Goal: Task Accomplishment & Management: Use online tool/utility

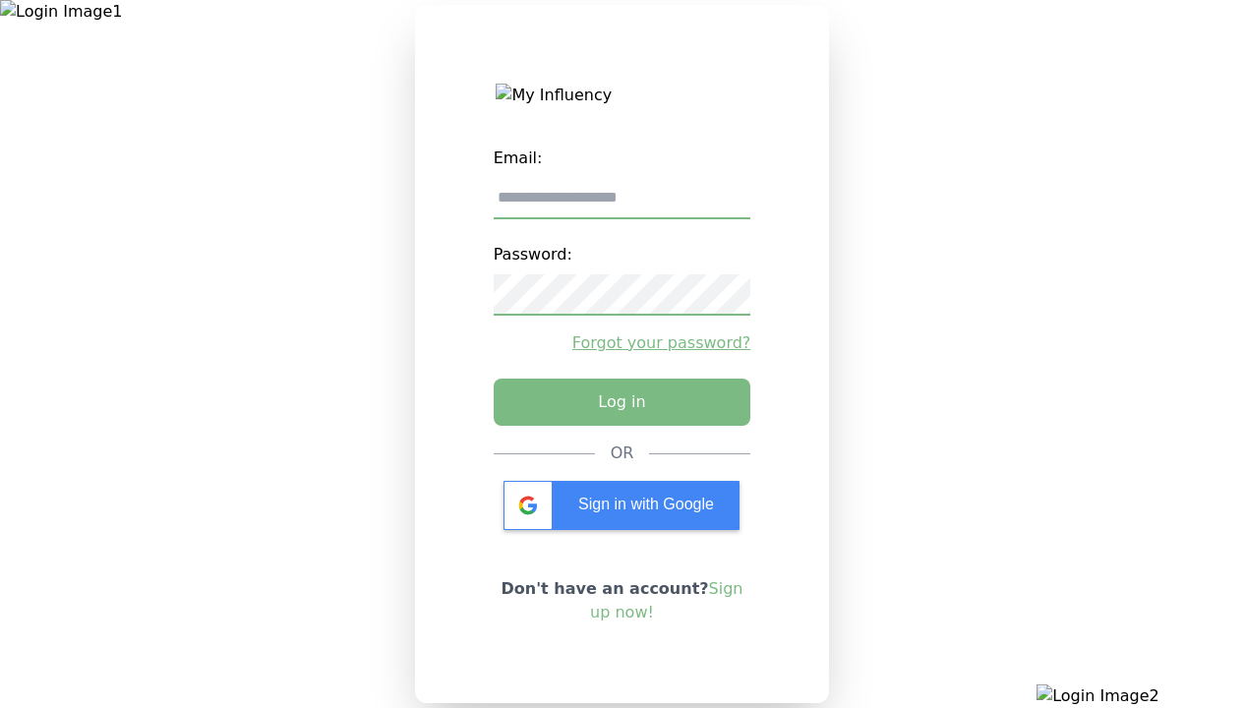
click at [621, 205] on input "email" at bounding box center [623, 198] width 258 height 41
type input "**********"
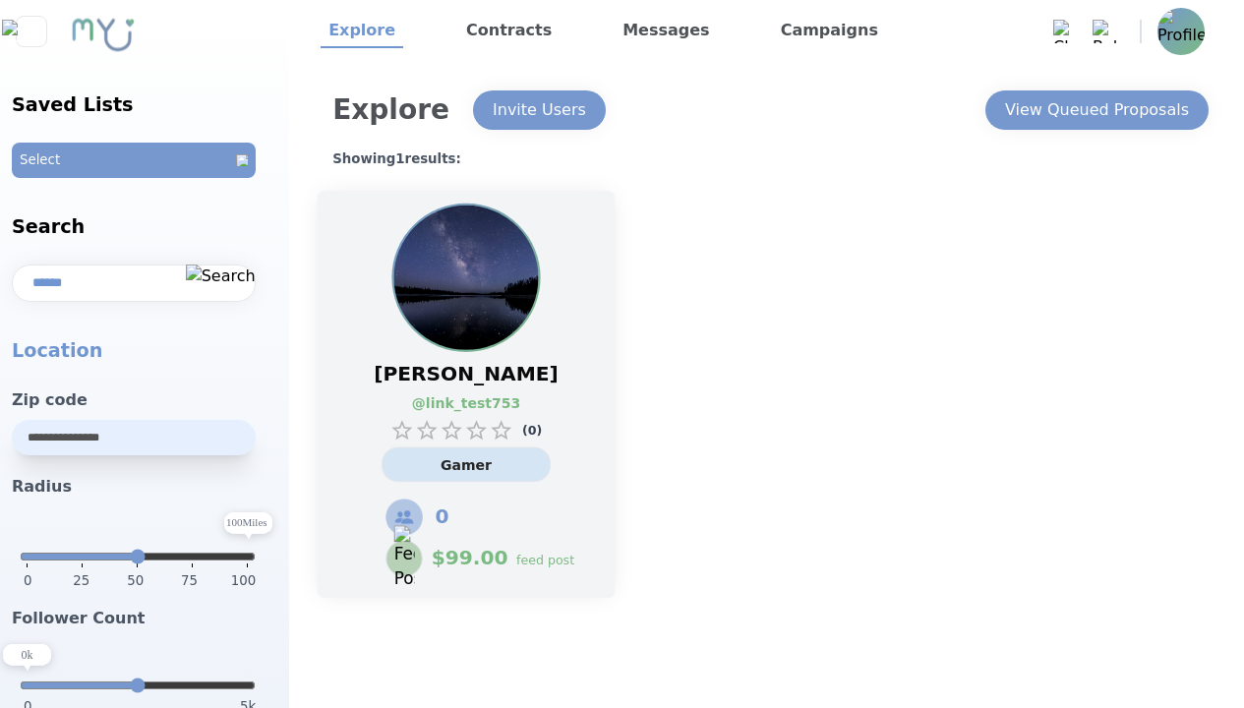
click at [466, 394] on link "@ link_test753" at bounding box center [456, 403] width 88 height 21
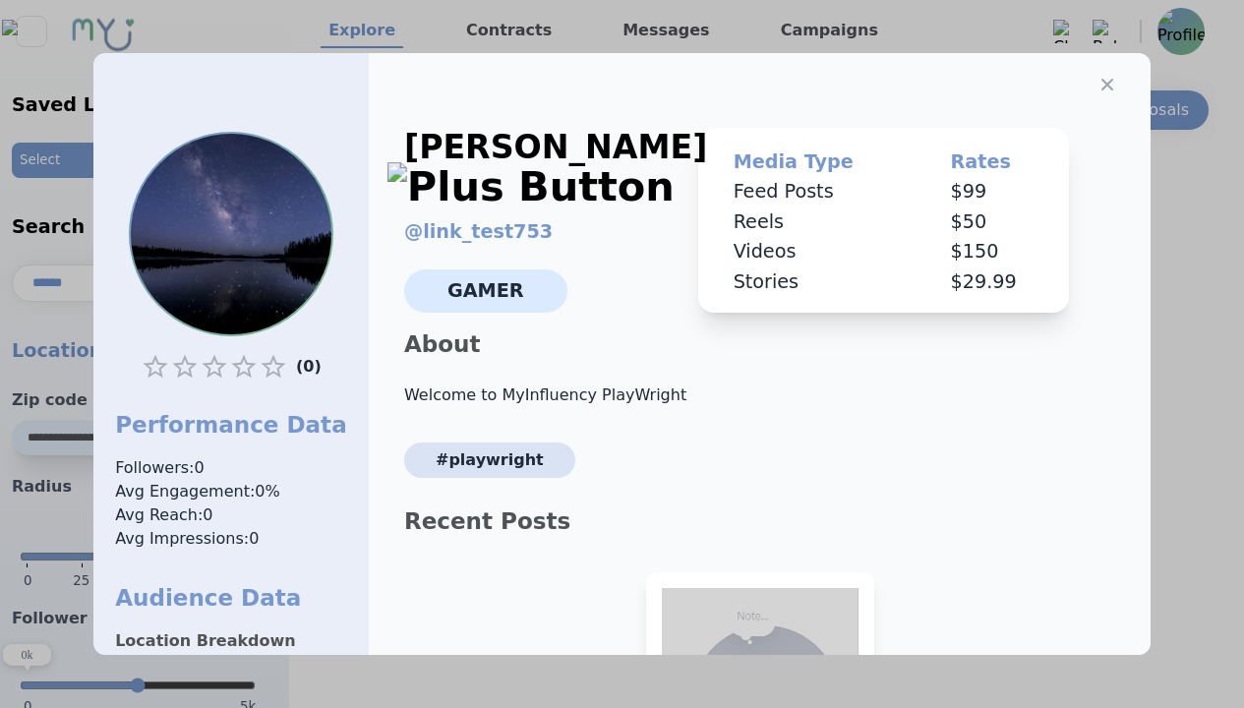
select select "*"
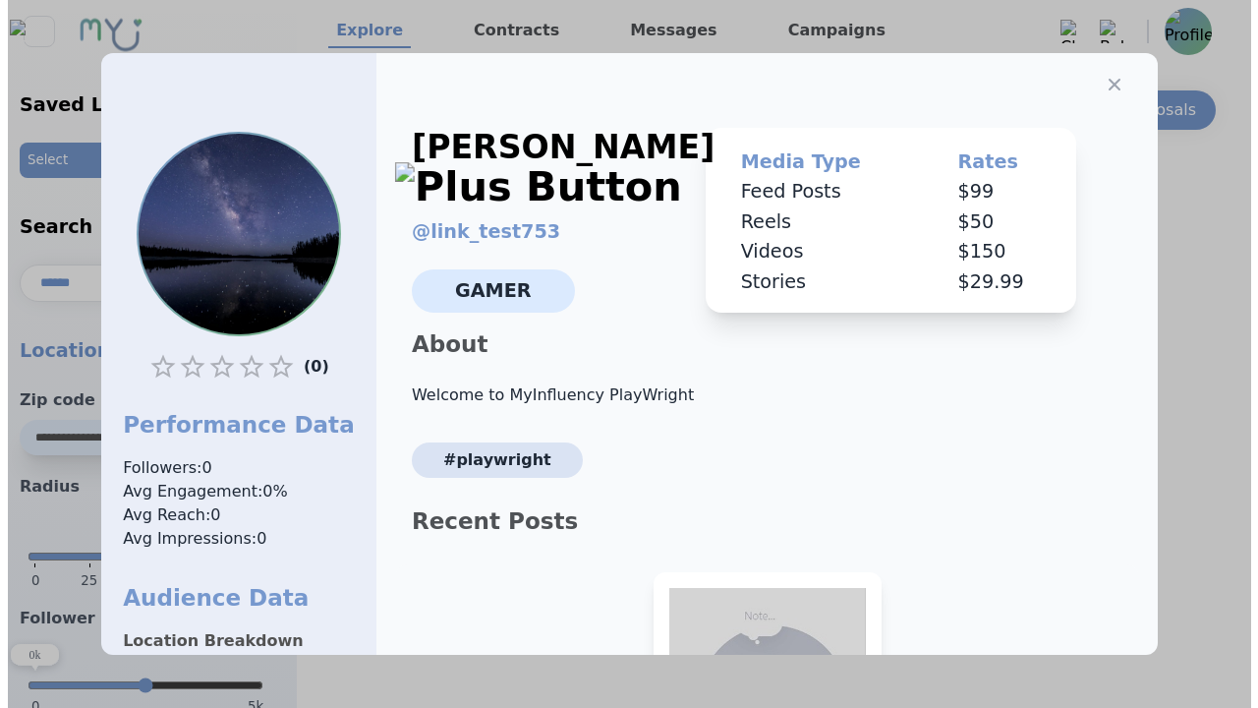
scroll to position [273, 0]
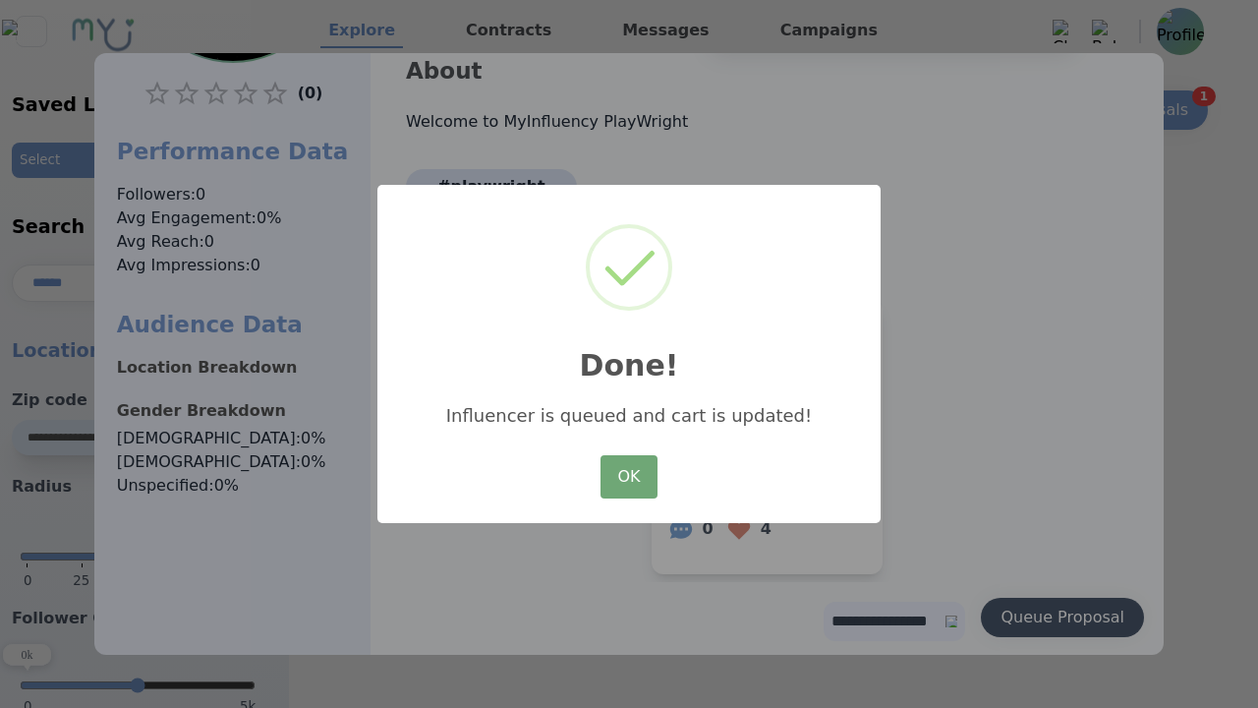
click at [629, 478] on button "OK" at bounding box center [629, 476] width 57 height 43
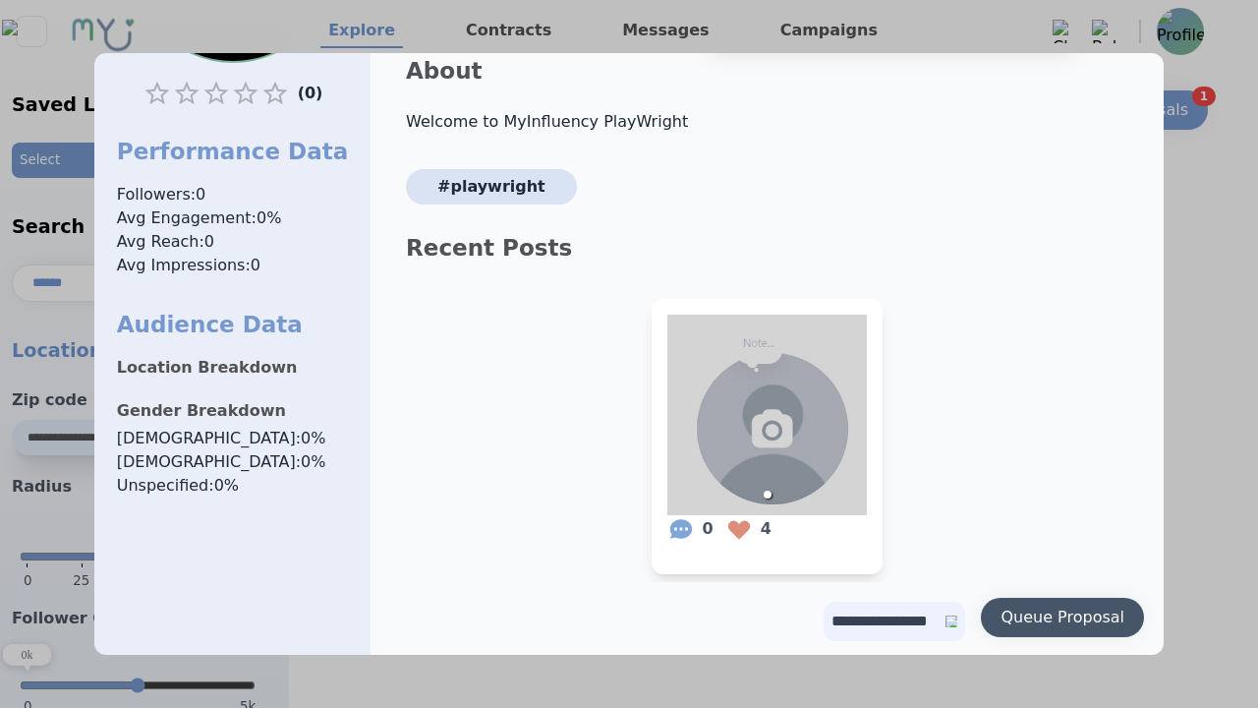
scroll to position [0, 0]
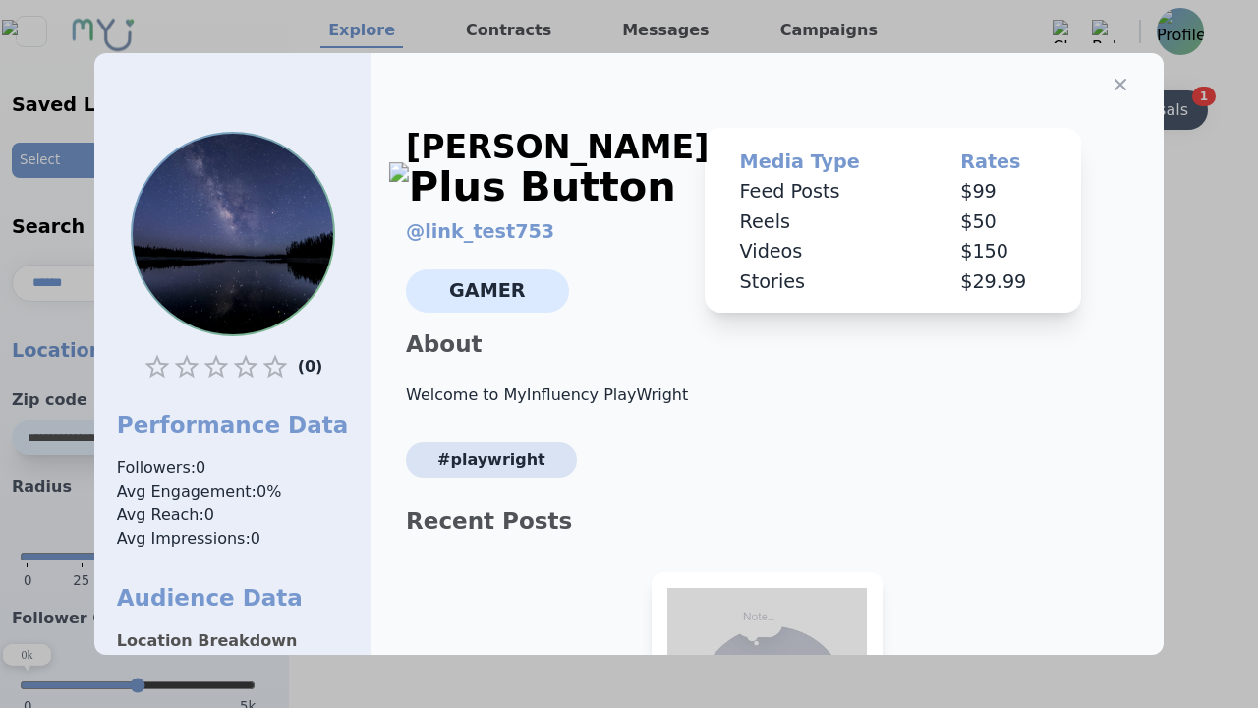
click at [1115, 79] on icon "button" at bounding box center [1121, 85] width 12 height 12
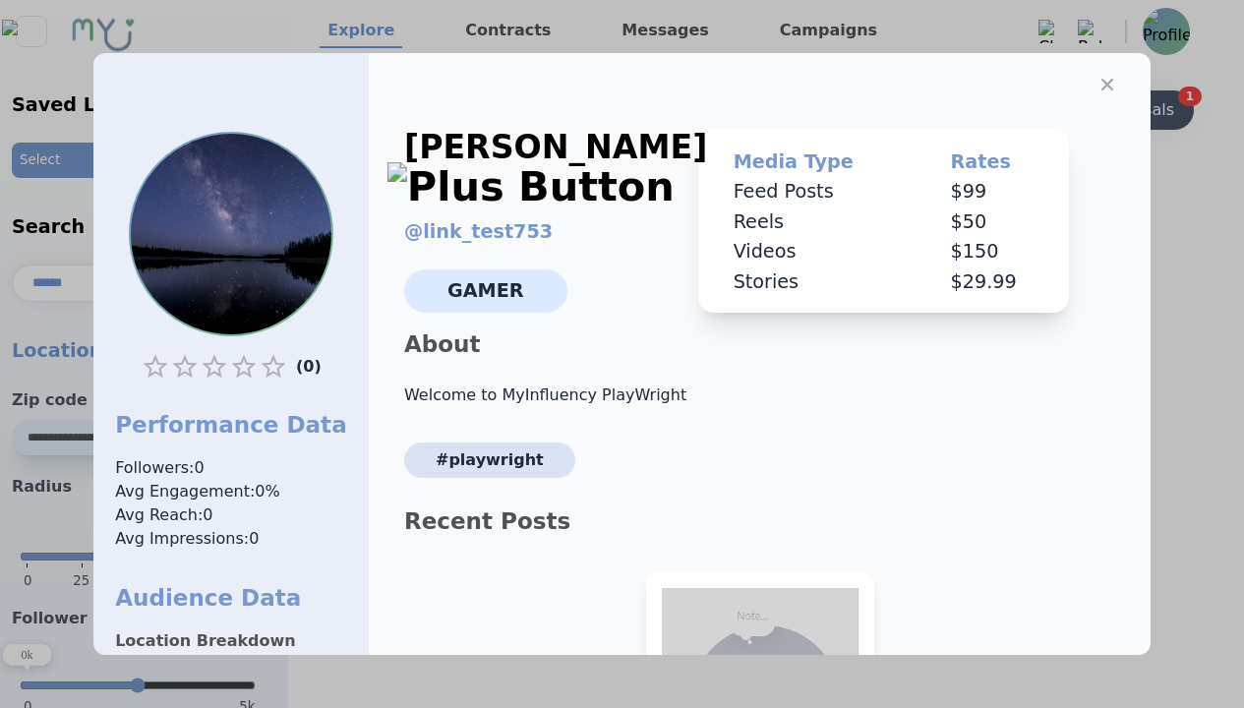
click at [1095, 110] on div "View Queued Proposals" at bounding box center [1082, 110] width 184 height 24
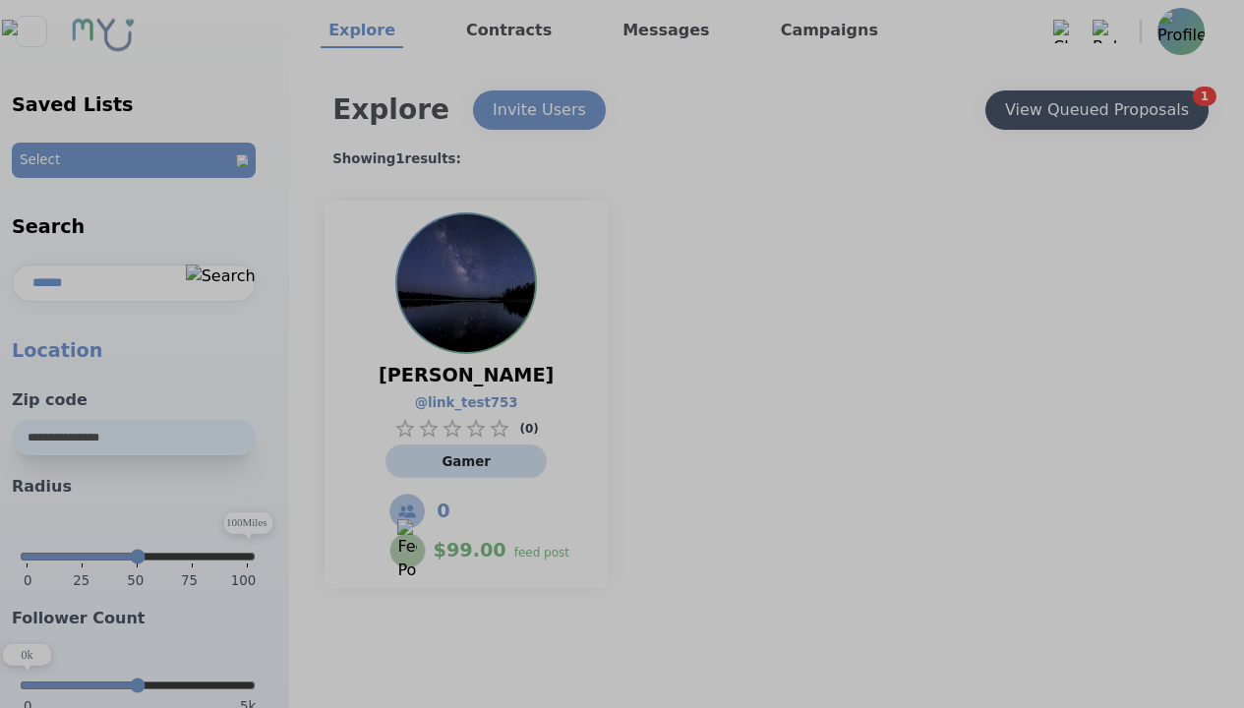
select select "*"
type input "***"
select select "*"
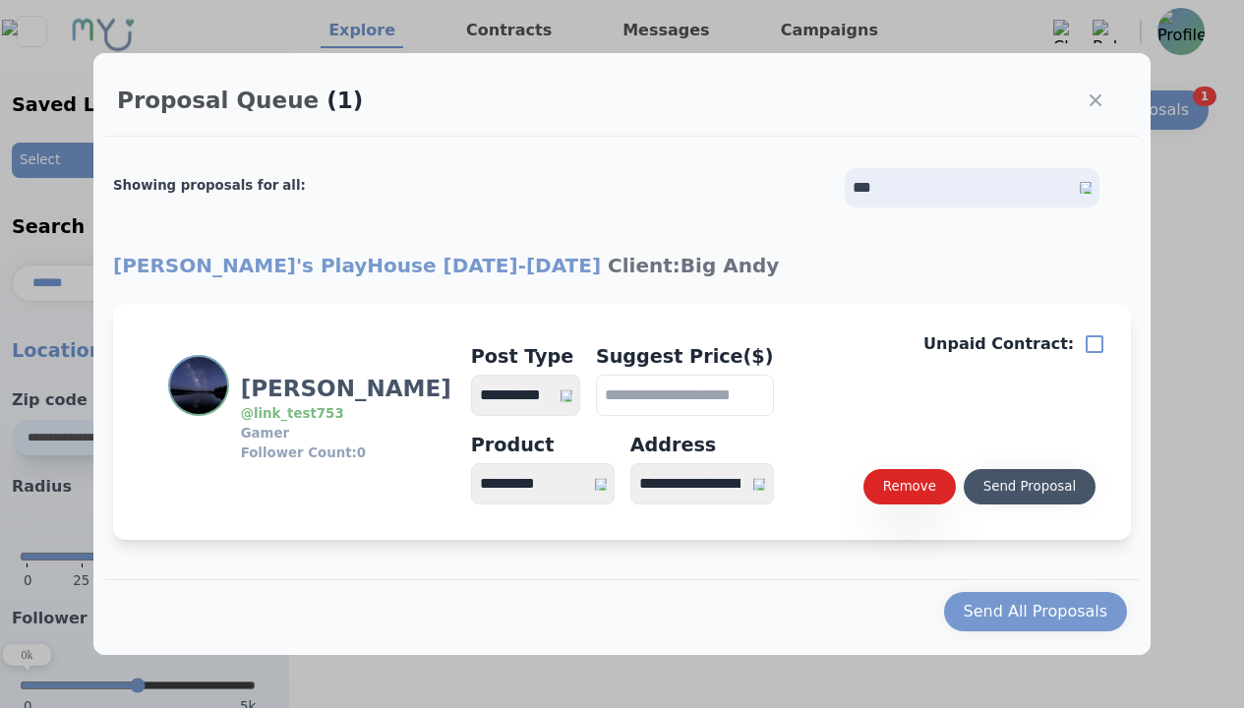
click at [1028, 487] on div "Send Proposal" at bounding box center [1029, 487] width 92 height 20
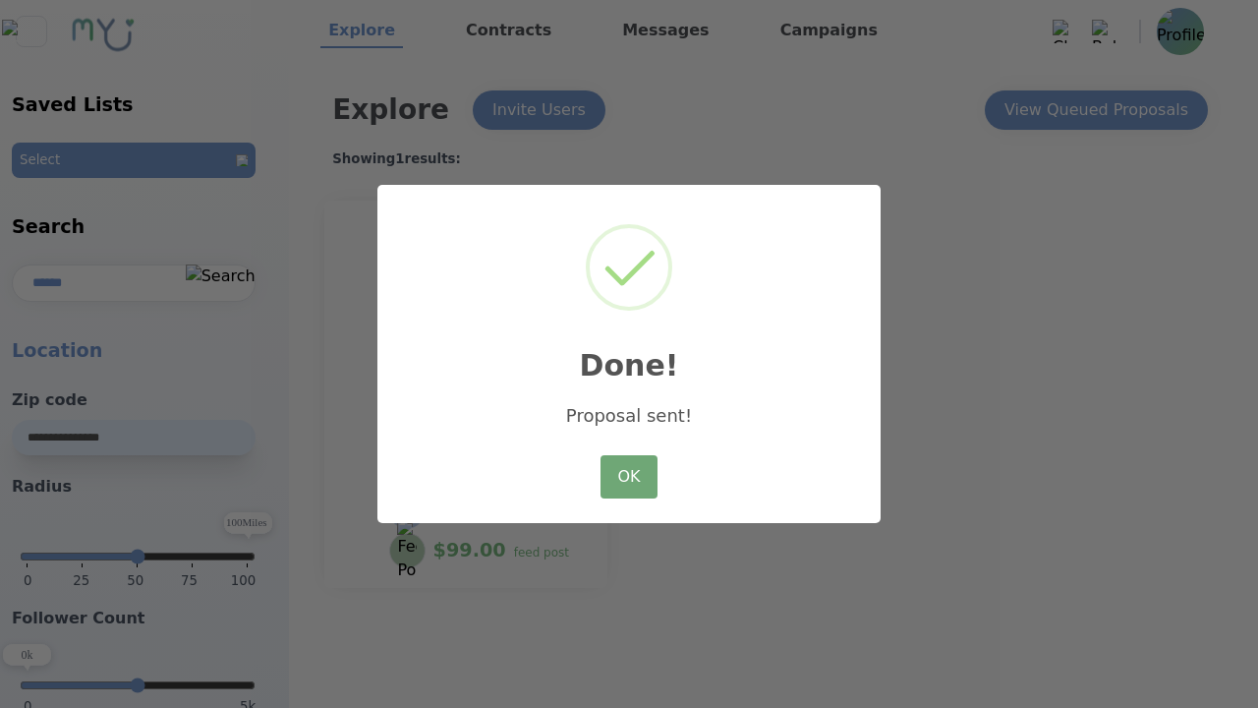
click at [629, 478] on button "OK" at bounding box center [629, 476] width 57 height 43
